Goal: Task Accomplishment & Management: Manage account settings

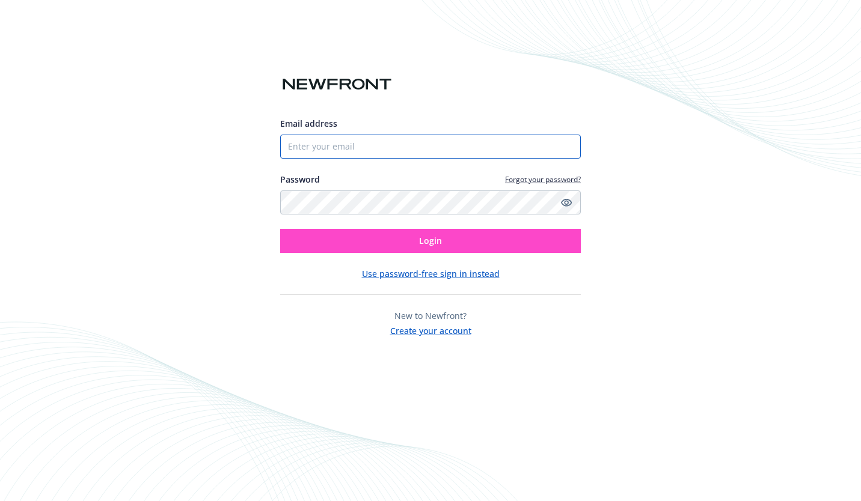
type input "5108152777"
